Goal: Transaction & Acquisition: Purchase product/service

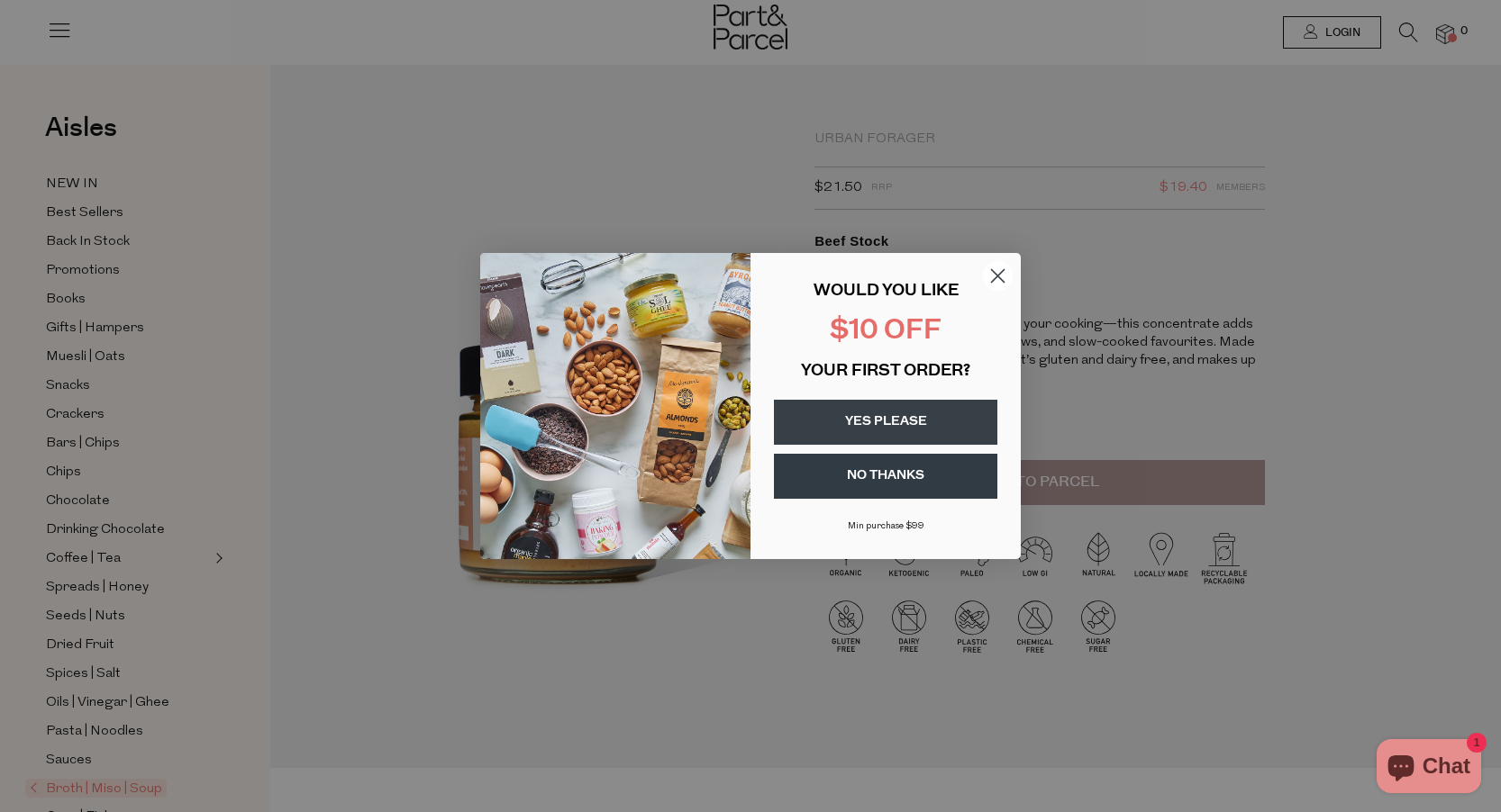
click at [992, 274] on circle "Close dialog" at bounding box center [998, 276] width 30 height 30
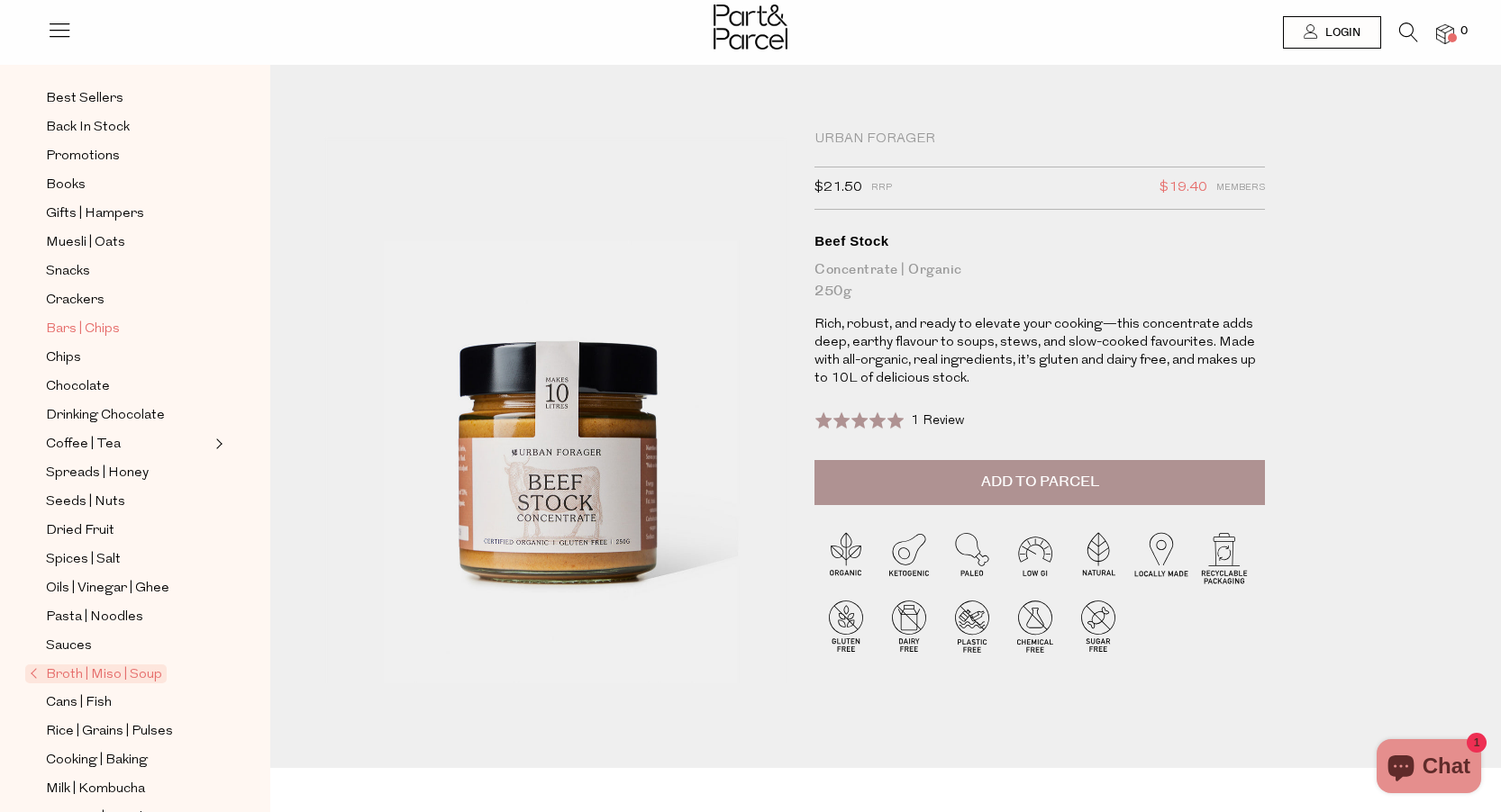
scroll to position [122, 0]
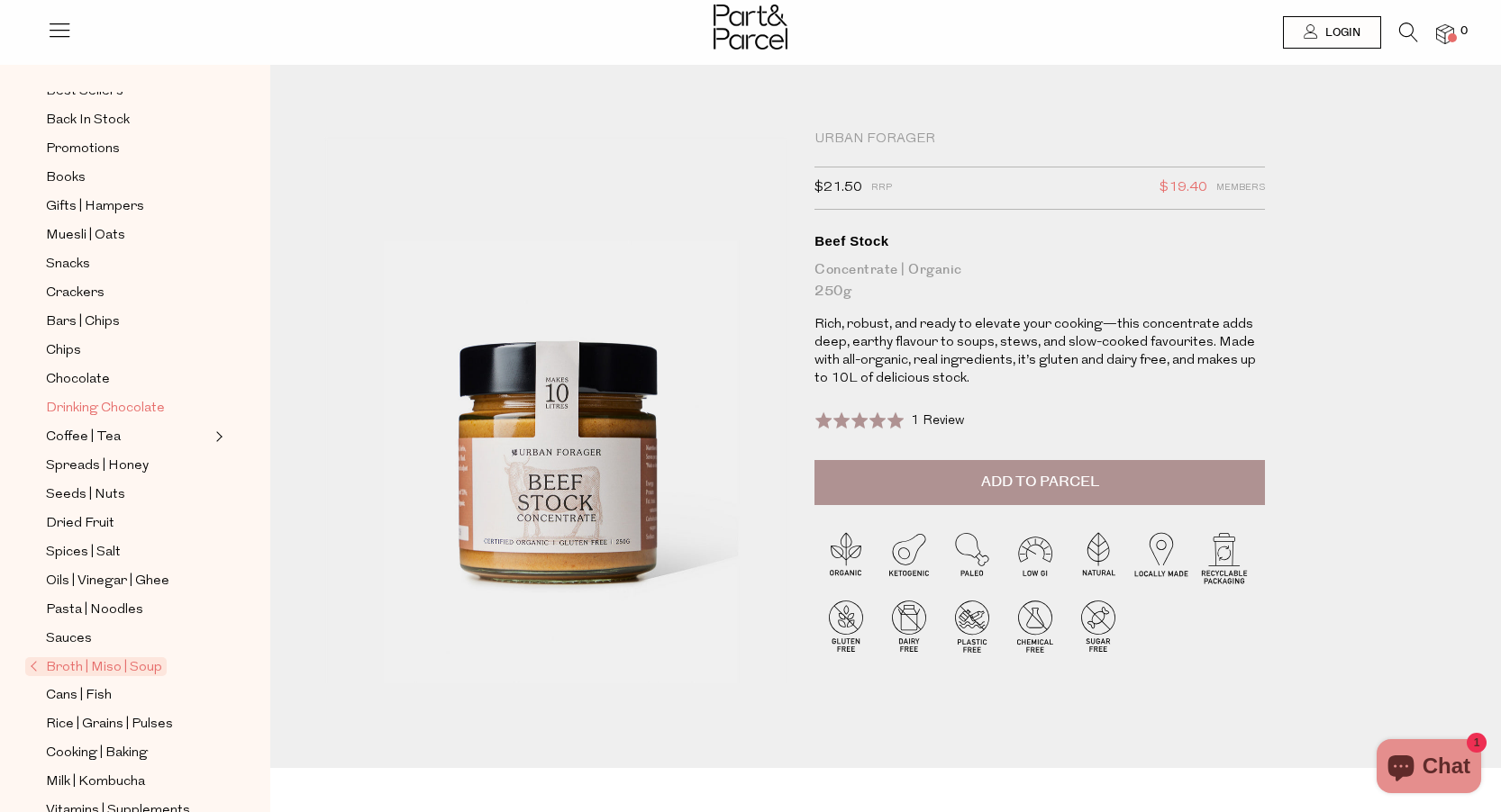
click at [126, 402] on span "Drinking Chocolate" at bounding box center [106, 409] width 119 height 22
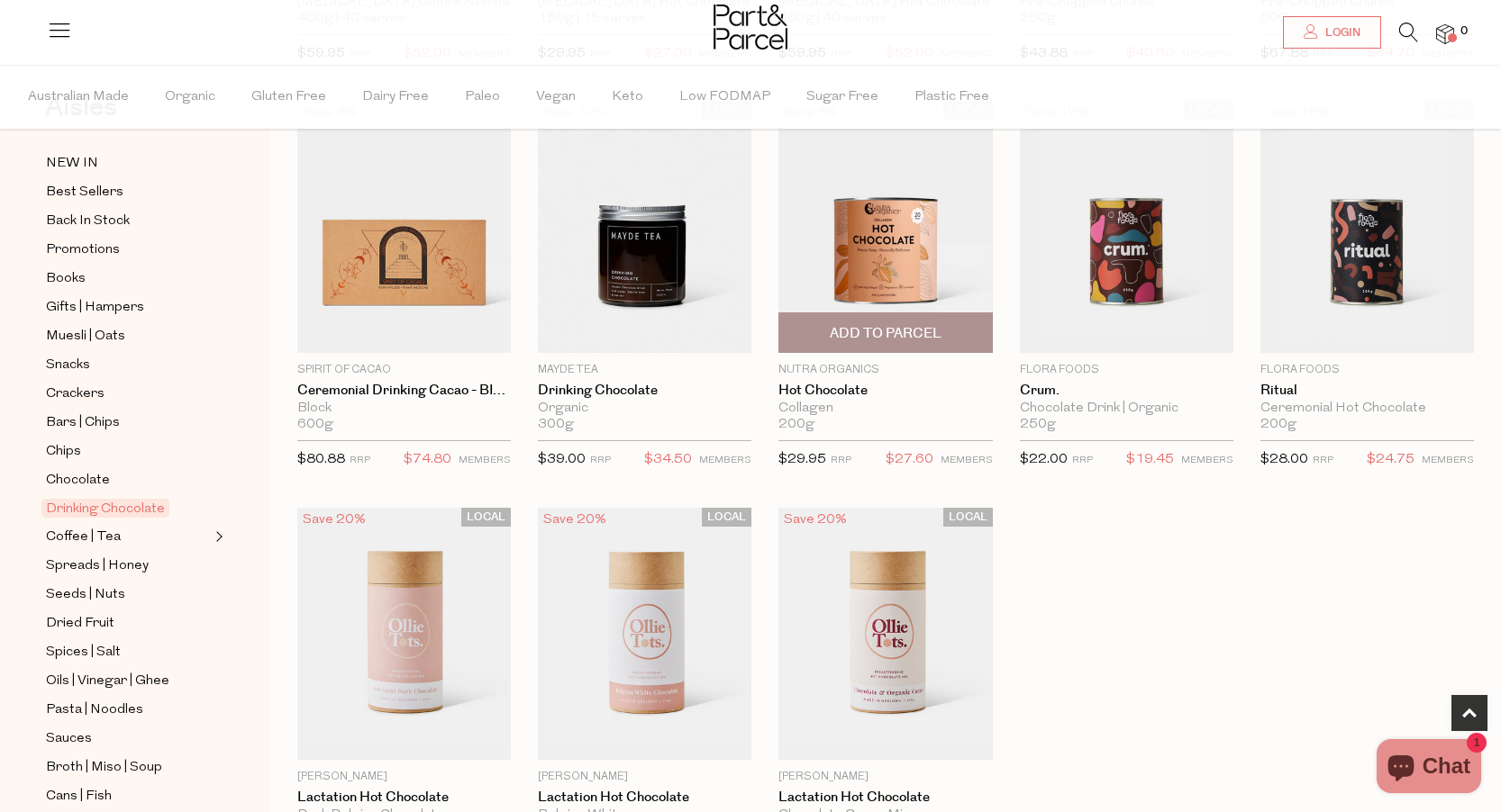
scroll to position [975, 0]
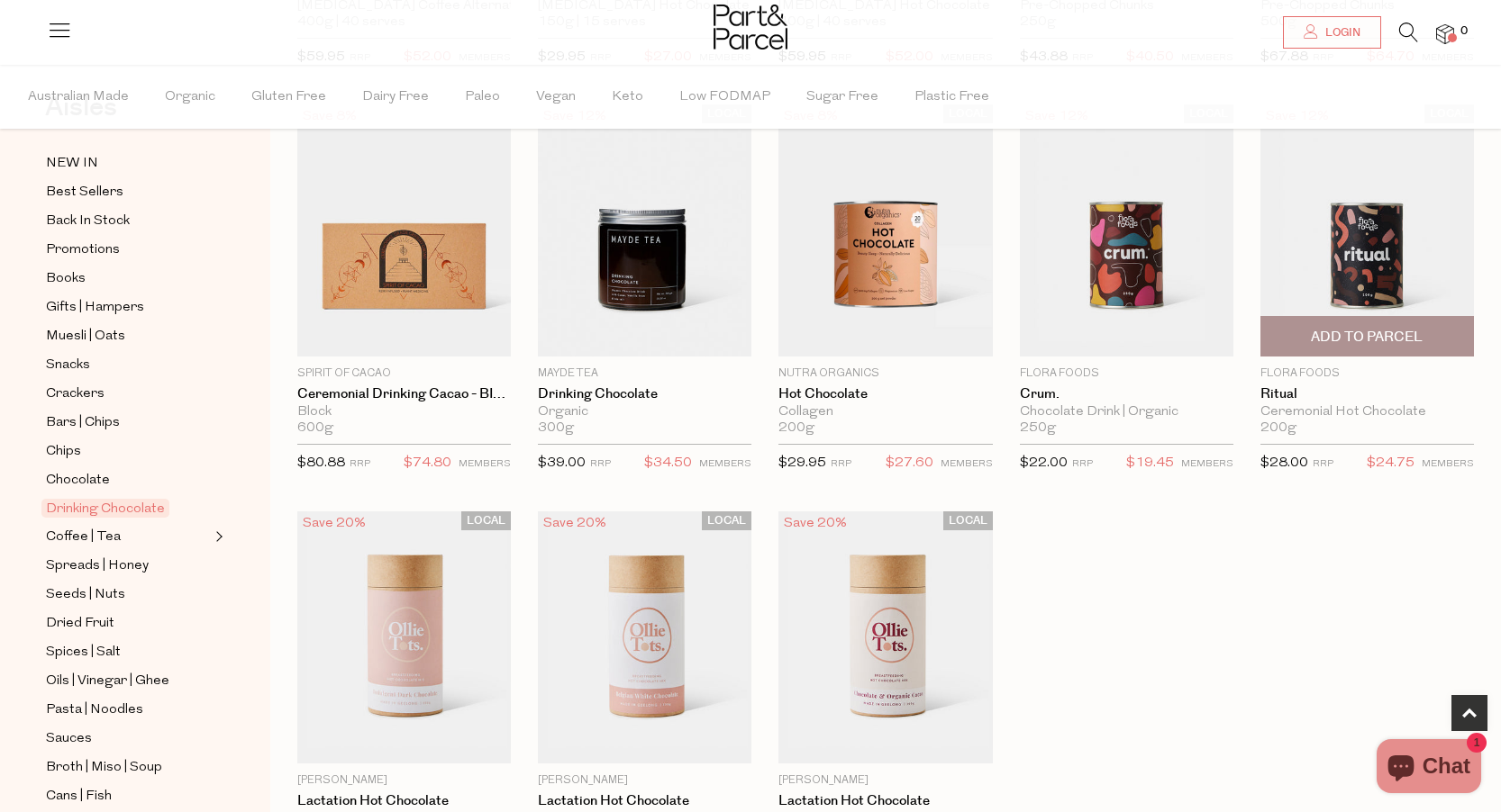
click at [1327, 281] on img at bounding box center [1367, 230] width 214 height 252
